Goal: Transaction & Acquisition: Purchase product/service

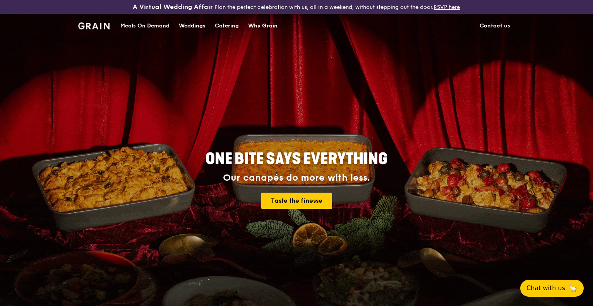
click at [236, 24] on div "Catering" at bounding box center [227, 25] width 24 height 23
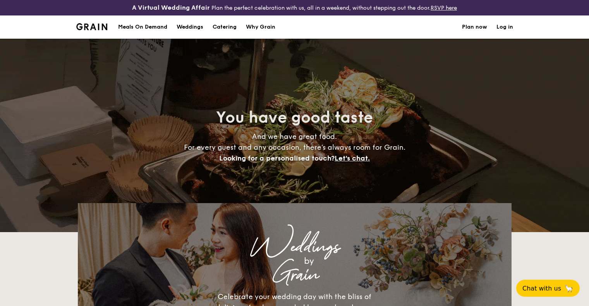
select select
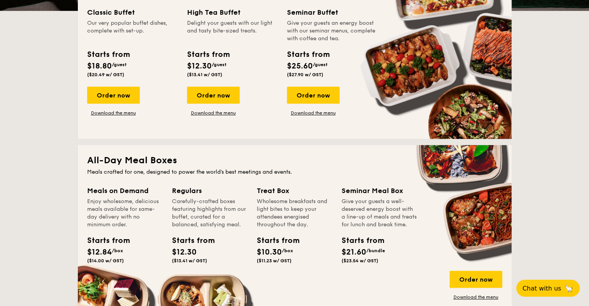
scroll to position [193, 0]
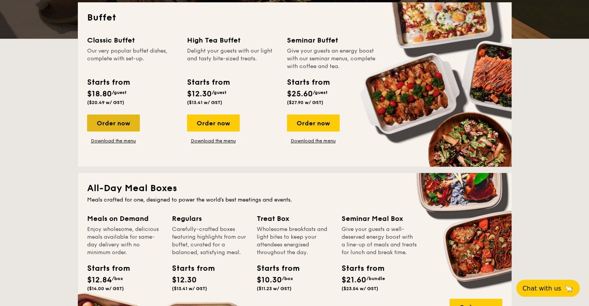
click at [114, 123] on div "Order now" at bounding box center [113, 123] width 53 height 17
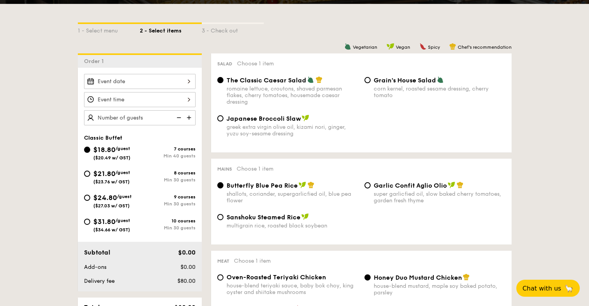
scroll to position [232, 0]
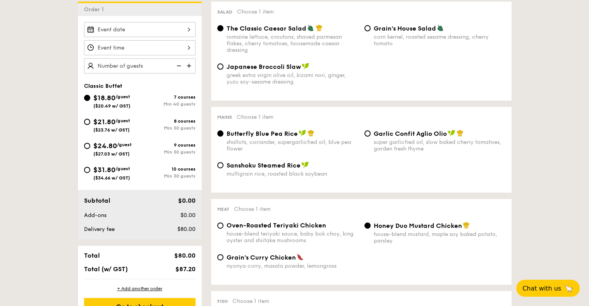
select select
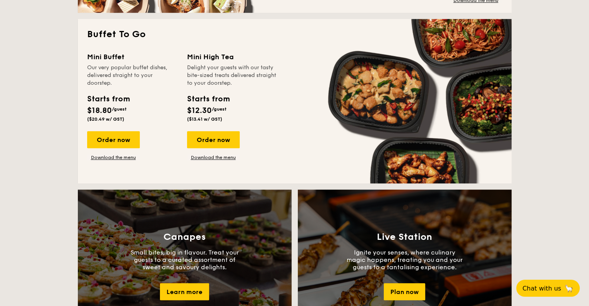
scroll to position [519, 0]
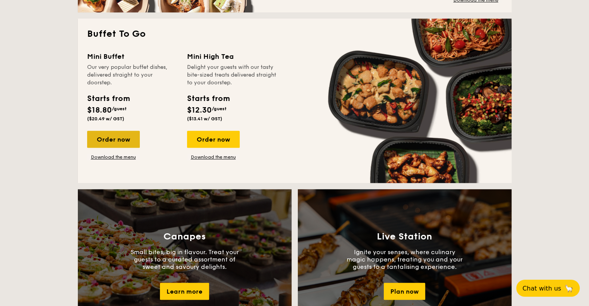
click at [111, 142] on div "Order now" at bounding box center [113, 139] width 53 height 17
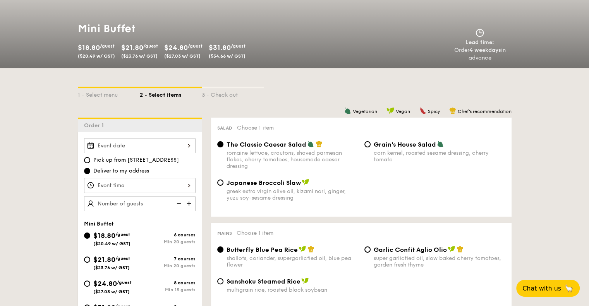
scroll to position [193, 0]
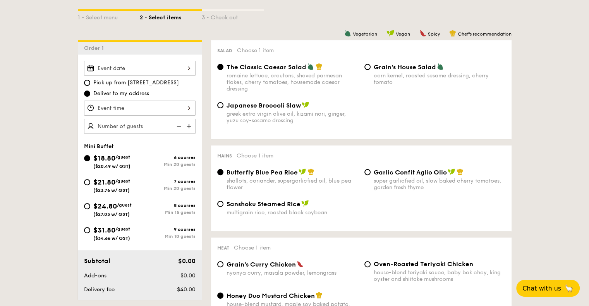
click at [157, 58] on div "Pick up from [STREET_ADDRESS] Deliver to my address Mini Buffet $18.80 /guest (…" at bounding box center [140, 177] width 124 height 245
drag, startPoint x: 155, startPoint y: 83, endPoint x: 157, endPoint y: 74, distance: 9.4
click at [155, 83] on span "Pick up from [STREET_ADDRESS]" at bounding box center [136, 83] width 86 height 8
click at [90, 83] on input "Pick up from [STREET_ADDRESS]" at bounding box center [87, 83] width 6 height 6
radio input "true"
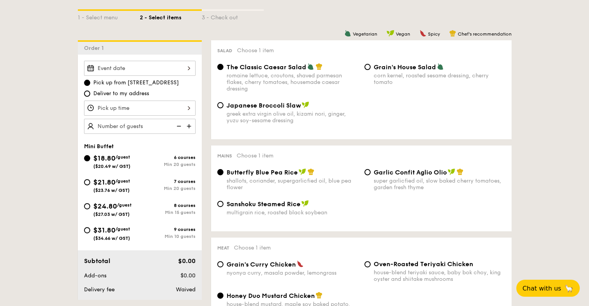
click at [160, 68] on div at bounding box center [139, 68] width 111 height 15
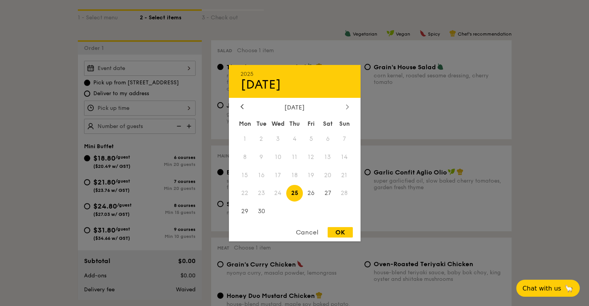
click at [348, 104] on icon at bounding box center [347, 106] width 3 height 5
click at [325, 138] on span "4" at bounding box center [327, 138] width 17 height 17
click at [161, 108] on div at bounding box center [294, 153] width 589 height 306
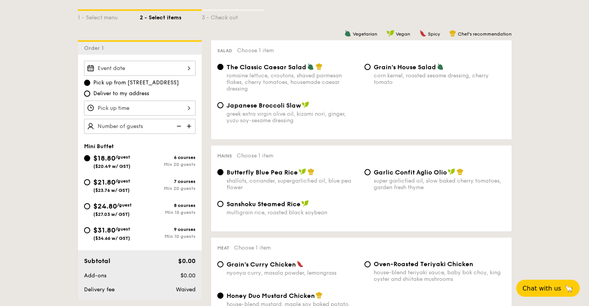
click at [137, 96] on span "Deliver to my address" at bounding box center [121, 94] width 56 height 8
click at [90, 96] on input "Deliver to my address" at bounding box center [87, 94] width 6 height 6
radio input "true"
click at [153, 101] on div at bounding box center [139, 108] width 111 height 15
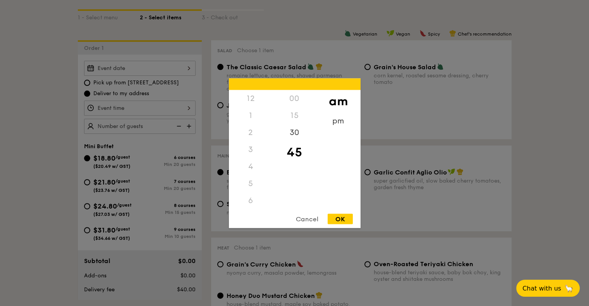
scroll to position [85, 0]
click at [251, 116] on div "6" at bounding box center [251, 115] width 44 height 17
click at [336, 121] on div "pm" at bounding box center [338, 123] width 44 height 22
click at [246, 116] on div "6" at bounding box center [251, 118] width 44 height 22
click at [290, 117] on div "15" at bounding box center [294, 118] width 44 height 22
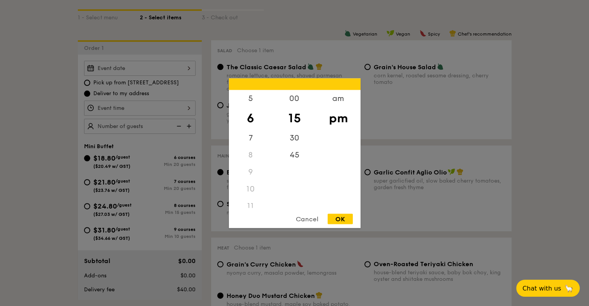
click at [343, 222] on div "OK" at bounding box center [339, 219] width 25 height 10
type input "6:15PM"
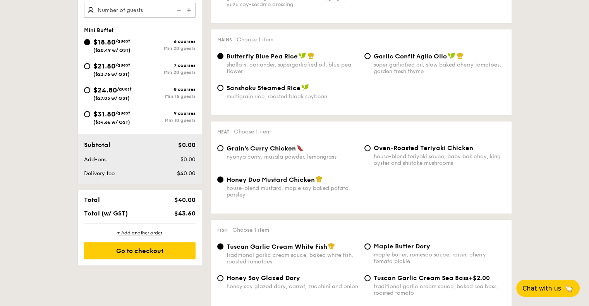
scroll to position [232, 0]
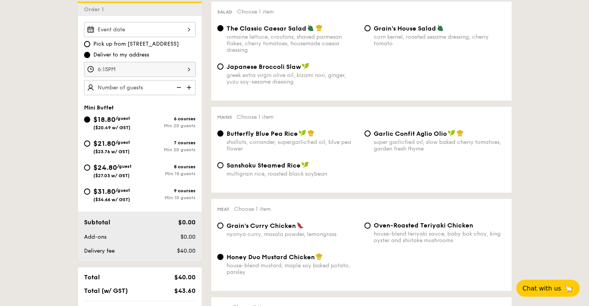
click at [190, 86] on img at bounding box center [190, 87] width 12 height 15
type input "20 guests"
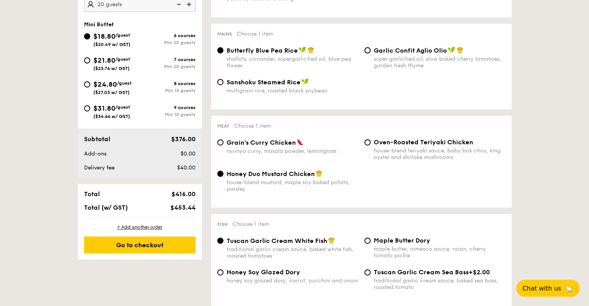
scroll to position [271, 0]
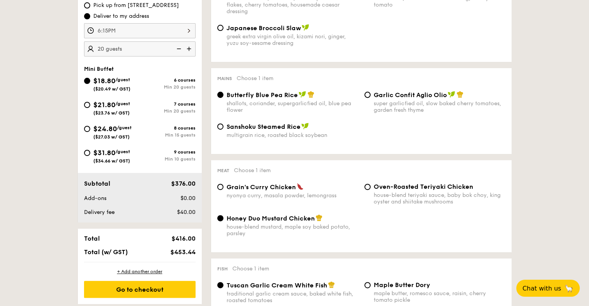
click at [90, 106] on div "$21.80 /guest ($23.76 w/ GST)" at bounding box center [112, 107] width 56 height 16
click at [90, 106] on input "$21.80 /guest ($23.76 w/ GST) 7 courses Min 20 guests" at bounding box center [87, 105] width 6 height 6
radio input "true"
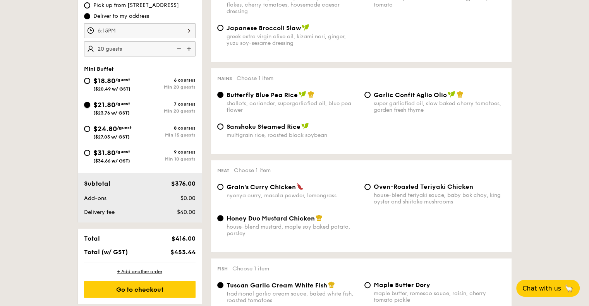
radio input "false"
radio input "true"
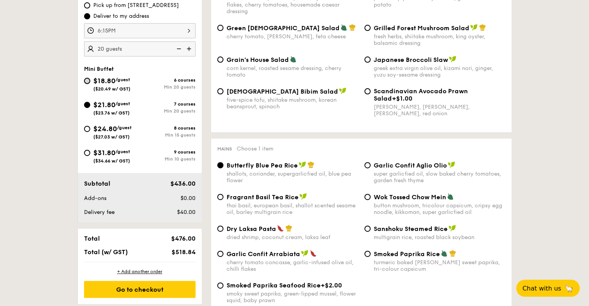
click at [89, 81] on input "$18.80 /guest ($20.49 w/ GST) 6 courses Min 20 guests" at bounding box center [87, 81] width 6 height 6
radio input "true"
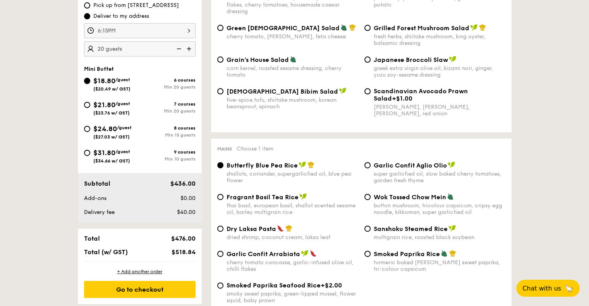
radio input "true"
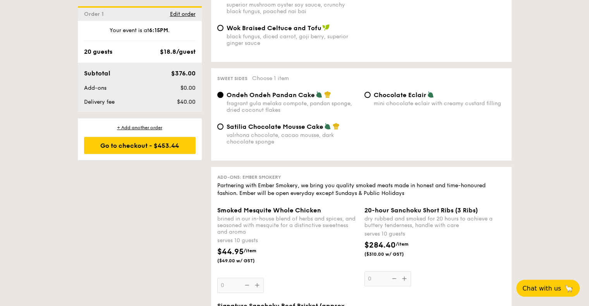
scroll to position [658, 0]
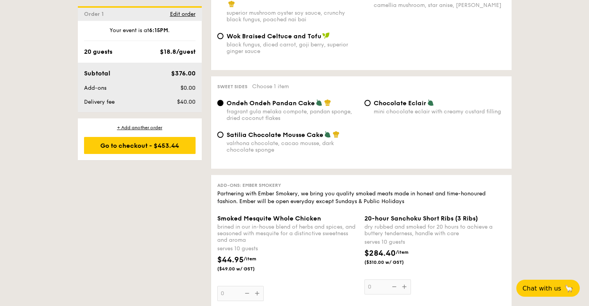
select select
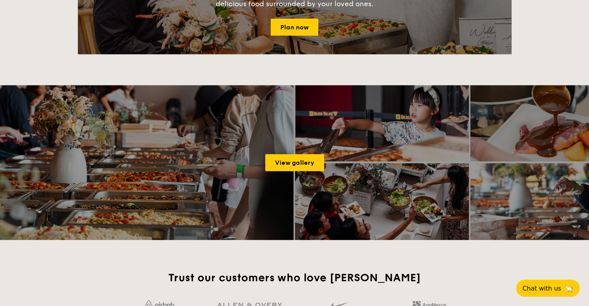
scroll to position [977, 0]
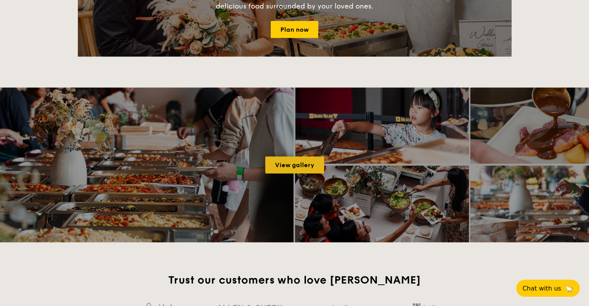
click at [285, 164] on link "View gallery" at bounding box center [294, 164] width 59 height 17
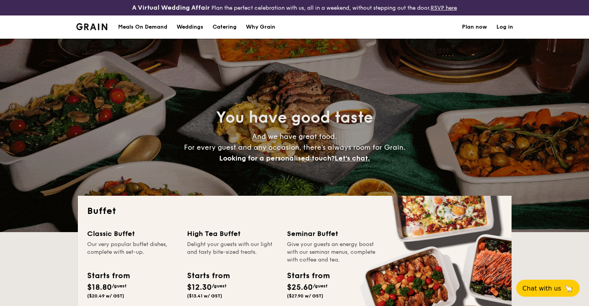
select select
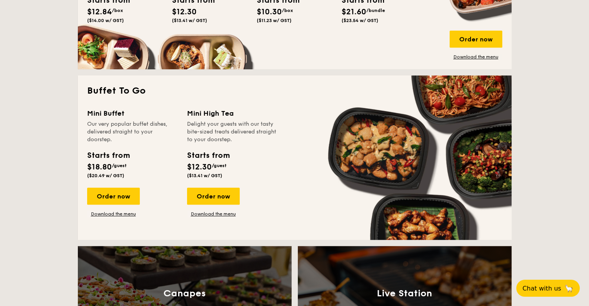
scroll to position [503, 0]
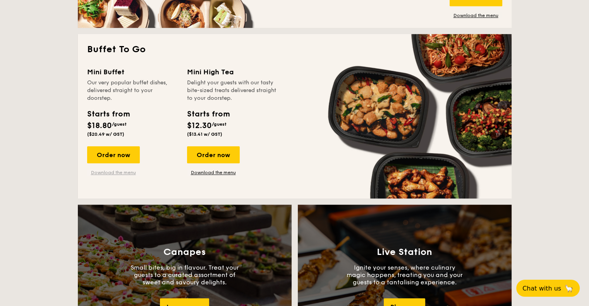
click at [122, 173] on link "Download the menu" at bounding box center [113, 172] width 53 height 6
click at [128, 157] on div "Order now" at bounding box center [113, 154] width 53 height 17
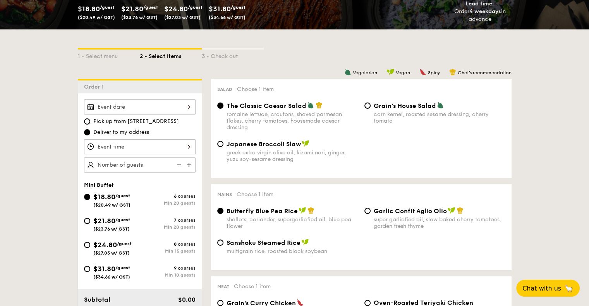
scroll to position [193, 0]
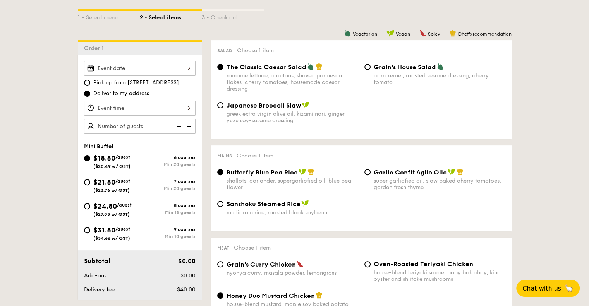
click at [152, 60] on div "Pick up from 5 Burn Road #05-01 Deliver to my address Mini Buffet $18.80 /guest…" at bounding box center [140, 177] width 124 height 245
click at [159, 69] on div at bounding box center [139, 68] width 111 height 15
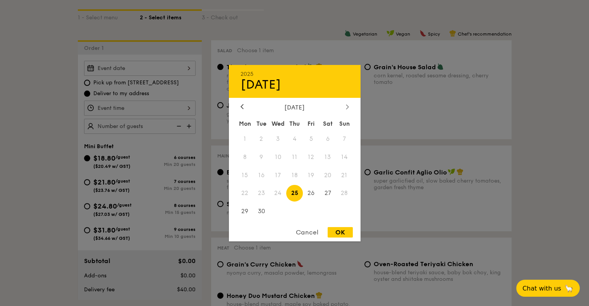
click at [348, 108] on div at bounding box center [347, 106] width 7 height 7
click at [328, 133] on span "4" at bounding box center [327, 138] width 17 height 17
click at [340, 229] on div "OK" at bounding box center [339, 232] width 25 height 10
type input "Oct 04, 2025"
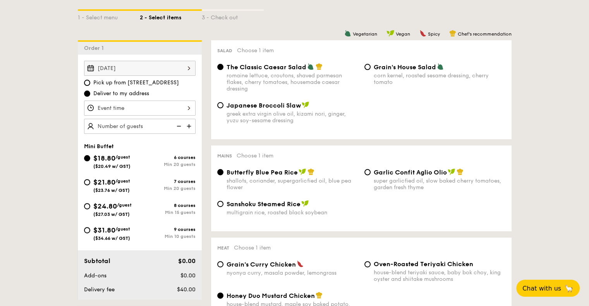
click at [171, 108] on div at bounding box center [139, 108] width 111 height 15
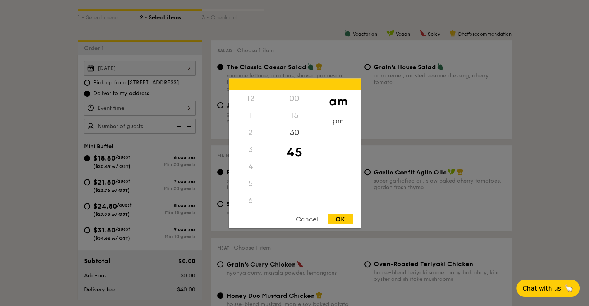
scroll to position [85, 0]
click at [339, 120] on div "pm" at bounding box center [338, 123] width 44 height 22
click at [248, 119] on div "6" at bounding box center [251, 118] width 44 height 22
click at [297, 119] on div "15" at bounding box center [294, 118] width 44 height 22
click at [336, 219] on div "OK" at bounding box center [339, 219] width 25 height 10
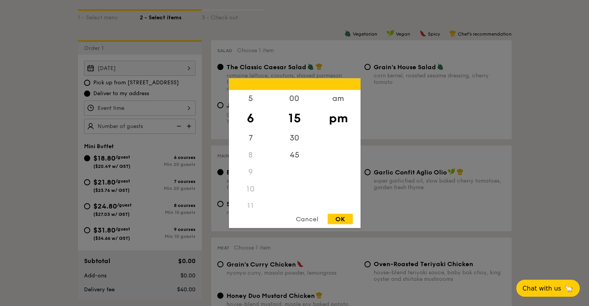
type input "6:15PM"
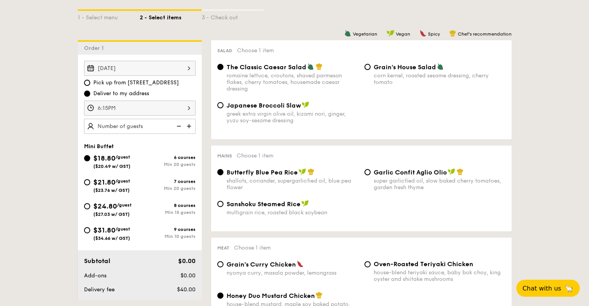
click at [189, 125] on img at bounding box center [190, 126] width 12 height 15
click at [175, 125] on img at bounding box center [178, 126] width 12 height 15
type input "20 guests"
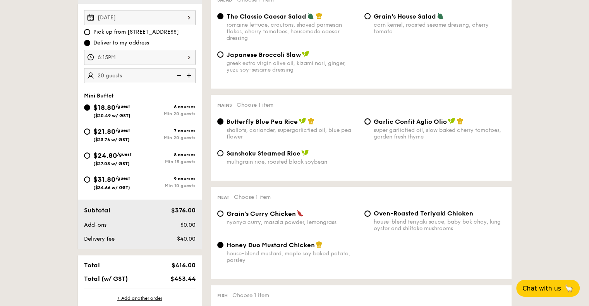
scroll to position [193, 0]
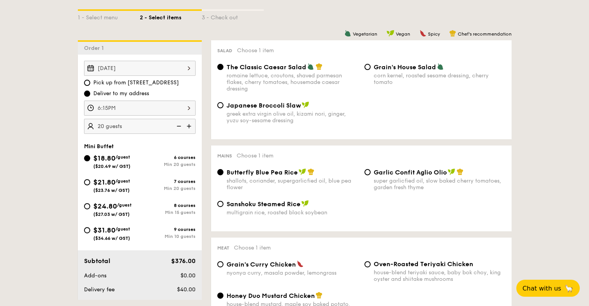
click at [288, 71] on span "The Classic Caesar Salad" at bounding box center [266, 66] width 80 height 7
click at [223, 70] on input "The Classic Caesar Salad romaine lettuce, croutons, shaved parmesan flakes, che…" at bounding box center [220, 67] width 6 height 6
click at [397, 176] on span "Garlic Confit Aglio Olio" at bounding box center [409, 172] width 73 height 7
click at [370, 175] on input "Garlic Confit Aglio Olio super garlicfied oil, slow baked cherry tomatoes, gard…" at bounding box center [367, 172] width 6 height 6
radio input "true"
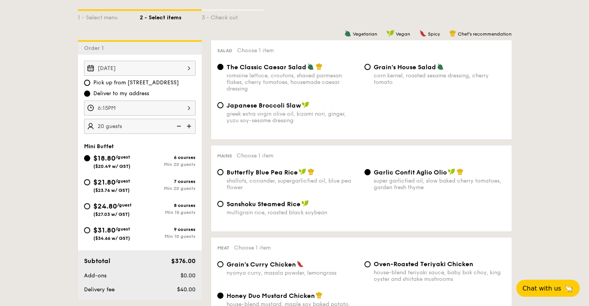
click at [277, 174] on span "Butterfly Blue Pea Rice" at bounding box center [261, 172] width 71 height 7
click at [223, 174] on input "Butterfly Blue Pea Rice shallots, coriander, supergarlicfied oil, blue pea flow…" at bounding box center [220, 172] width 6 height 6
radio input "true"
click at [274, 205] on span "Sanshoku Steamed Rice" at bounding box center [263, 203] width 74 height 7
click at [223, 205] on input "Sanshoku Steamed Rice multigrain rice, roasted black soybean" at bounding box center [220, 204] width 6 height 6
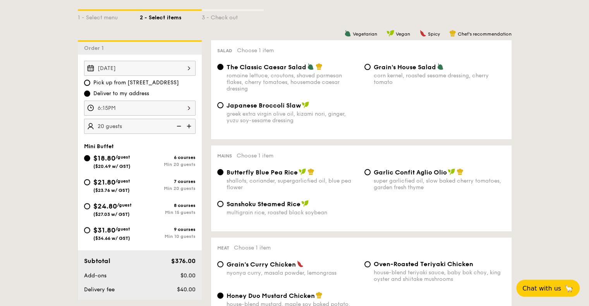
radio input "true"
click at [371, 176] on div "Garlic Confit Aglio Olio super garlicfied oil, slow baked cherry tomatoes, gard…" at bounding box center [434, 179] width 147 height 22
click at [371, 175] on div "Garlic Confit Aglio Olio super garlicfied oil, slow baked cherry tomatoes, gard…" at bounding box center [434, 179] width 147 height 22
click at [370, 175] on div "Garlic Confit Aglio Olio super garlicfied oil, slow baked cherry tomatoes, gard…" at bounding box center [434, 179] width 147 height 22
click at [368, 175] on input "Garlic Confit Aglio Olio super garlicfied oil, slow baked cherry tomatoes, gard…" at bounding box center [367, 172] width 6 height 6
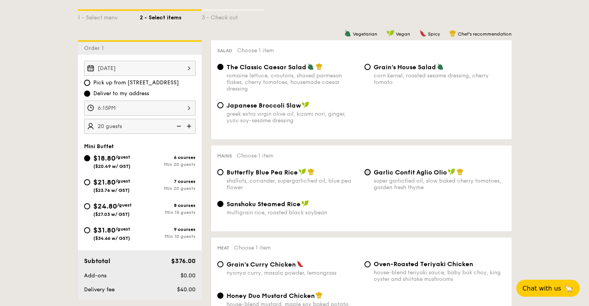
radio input "true"
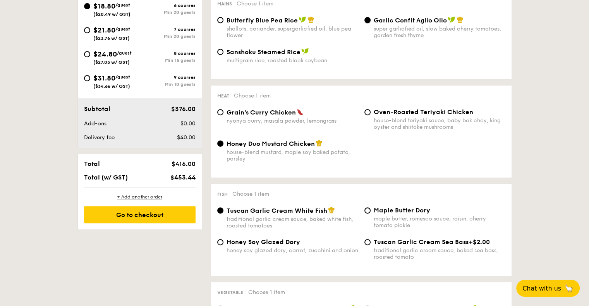
scroll to position [348, 0]
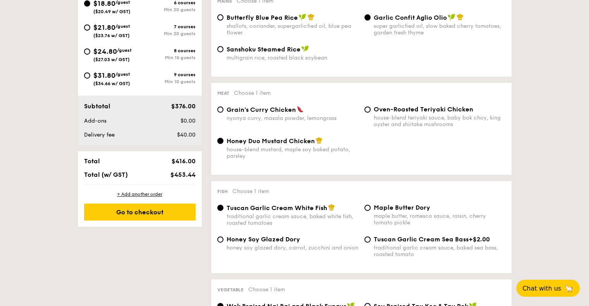
click at [283, 110] on span "Grain's Curry Chicken" at bounding box center [260, 109] width 69 height 7
click at [223, 110] on input "Grain's Curry Chicken nyonya curry, masala powder, lemongrass" at bounding box center [220, 109] width 6 height 6
radio input "true"
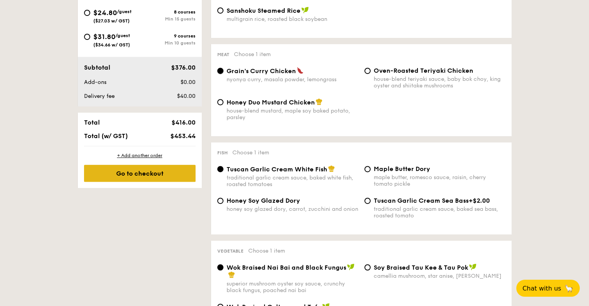
scroll to position [271, 0]
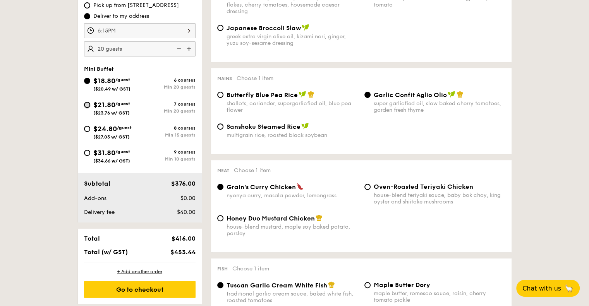
click at [87, 103] on input "$21.80 /guest ($23.76 w/ GST) 7 courses Min 20 guests" at bounding box center [87, 105] width 6 height 6
radio input "true"
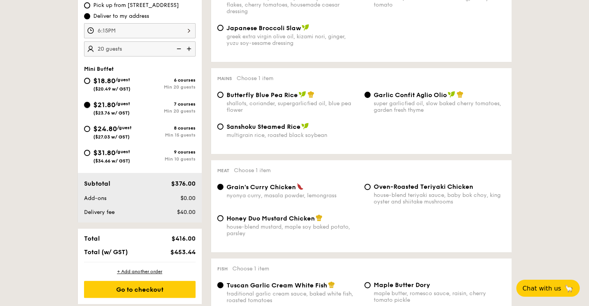
radio input "true"
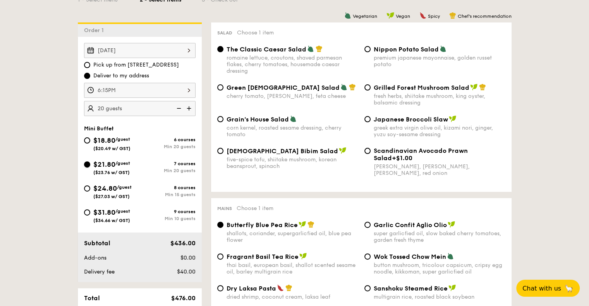
scroll to position [193, 0]
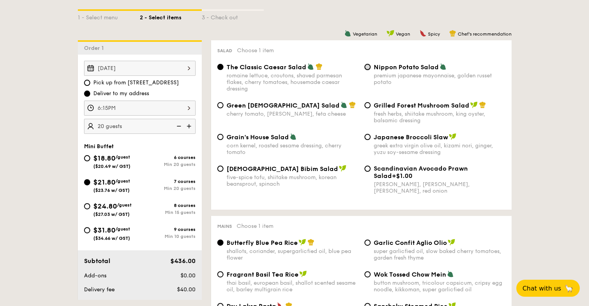
click at [370, 68] on input "Nippon Potato Salad premium japanese mayonnaise, golden russet potato" at bounding box center [367, 67] width 6 height 6
radio input "true"
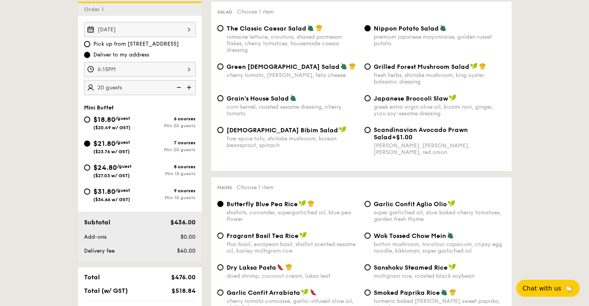
scroll to position [155, 0]
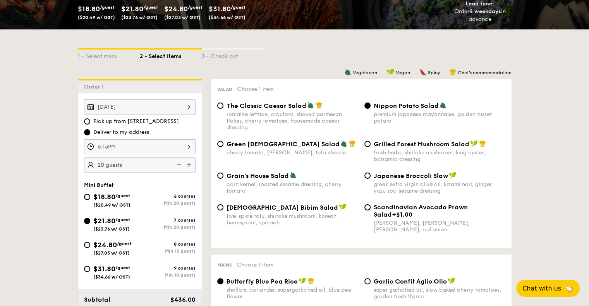
click at [245, 210] on span "[DEMOGRAPHIC_DATA] Bibim Salad" at bounding box center [281, 207] width 111 height 7
click at [223, 210] on input "Korean Bibim Salad five-spice tofu, shiitake mushroom, korean beansprout, spina…" at bounding box center [220, 207] width 6 height 6
radio input "true"
click at [410, 178] on span "Japanese Broccoli Slaw" at bounding box center [410, 175] width 74 height 7
click at [370, 178] on input "Japanese Broccoli Slaw greek extra virgin olive oil, kizami nori, ginger, yuzu …" at bounding box center [367, 176] width 6 height 6
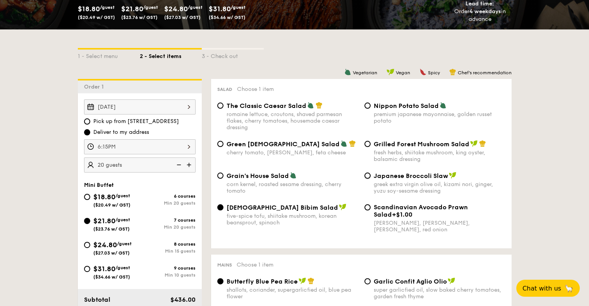
radio input "true"
click at [391, 211] on span "Scandinavian Avocado Prawn Salad" at bounding box center [420, 211] width 94 height 15
click at [370, 211] on input "Scandinavian Avocado Prawn Salad +$1.00 virgin mary dressing, dijon mustard, ar…" at bounding box center [367, 207] width 6 height 6
radio input "true"
click at [411, 108] on span "Nippon Potato Salad" at bounding box center [405, 105] width 65 height 7
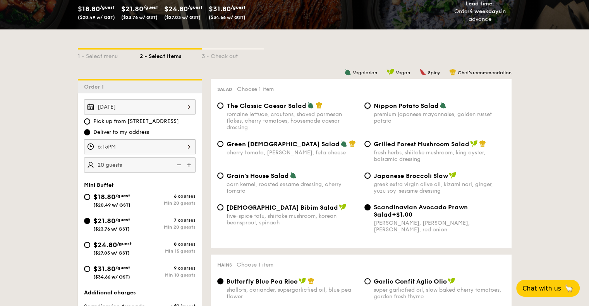
click at [370, 108] on input "Nippon Potato Salad premium japanese mayonnaise, golden russet potato" at bounding box center [367, 106] width 6 height 6
radio input "true"
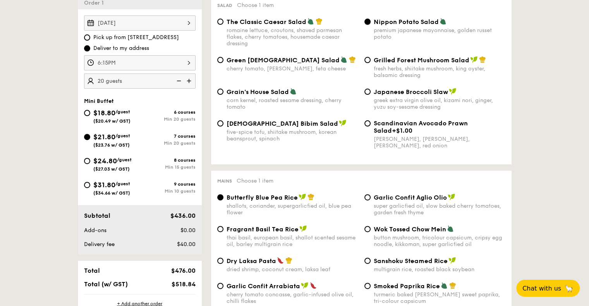
scroll to position [271, 0]
